Goal: Transaction & Acquisition: Subscribe to service/newsletter

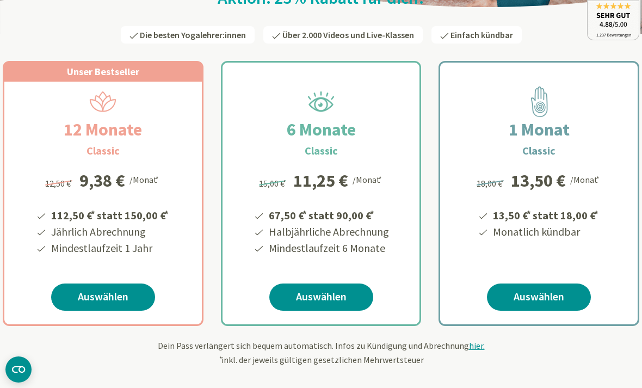
scroll to position [139, 0]
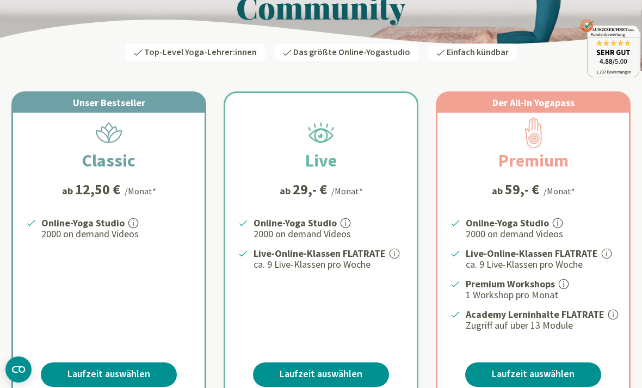
scroll to position [110, 0]
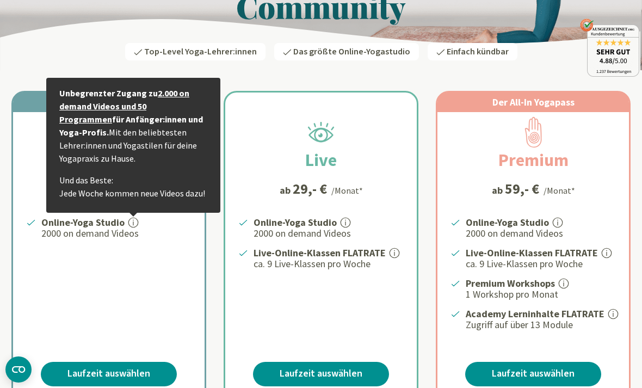
click at [76, 249] on div "Online-Yoga Studio Unbegrenzter Zugang zu 2.000 on demand Videos und 50 Program…" at bounding box center [109, 273] width 192 height 116
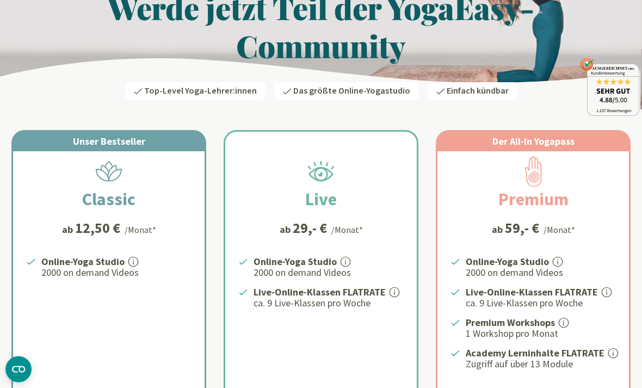
scroll to position [0, 0]
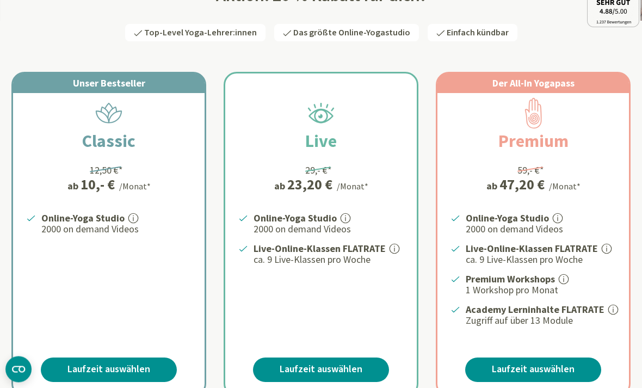
scroll to position [159, 0]
click at [594, 118] on div "Der All-In Yogapass Premium 59,- €* ab 47,20 € /Monat* Online-Yoga Studio 2000 …" at bounding box center [534, 234] width 192 height 322
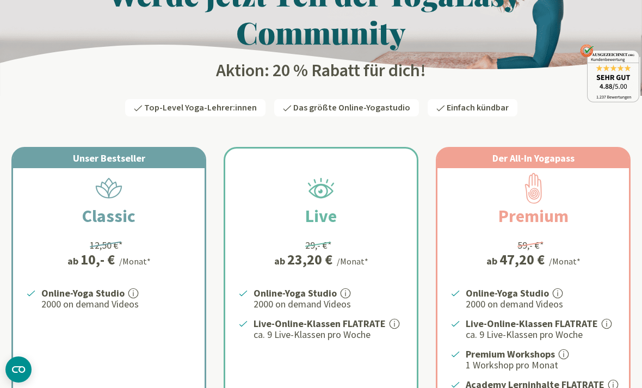
scroll to position [26, 0]
